Goal: Find specific page/section

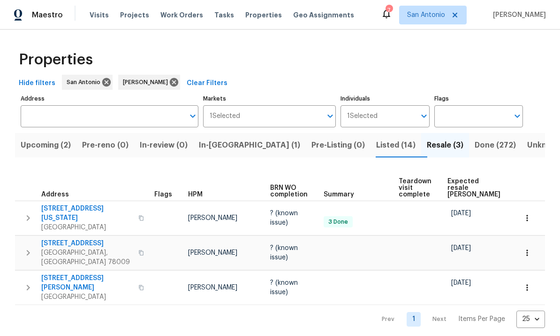
click at [33, 157] on button "Upcoming (2)" at bounding box center [45, 145] width 61 height 24
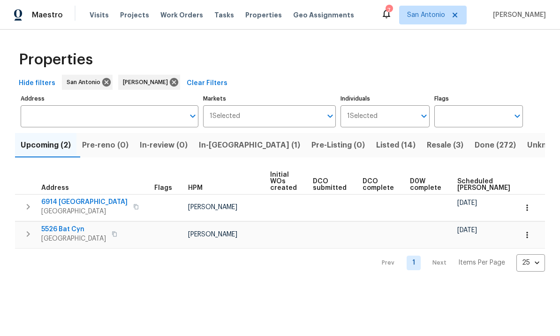
click at [224, 140] on span "In-[GEOGRAPHIC_DATA] (1)" at bounding box center [249, 144] width 101 height 13
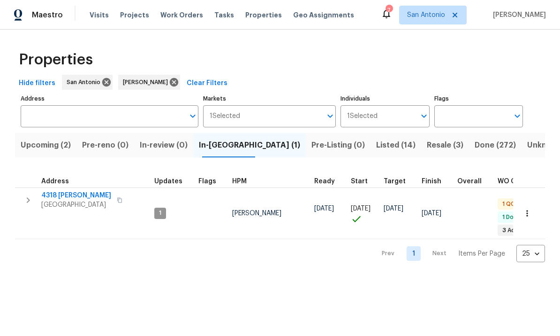
click at [71, 202] on span "[GEOGRAPHIC_DATA]" at bounding box center [76, 204] width 70 height 9
